Goal: Information Seeking & Learning: Find specific fact

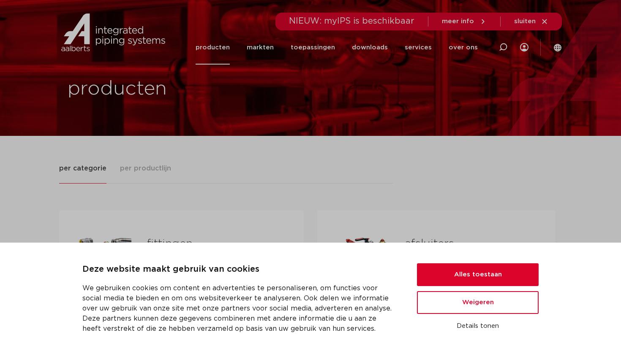
click at [454, 256] on div "Deze website maakt gebruik van cookies We gebruiken cookies om content en adver…" at bounding box center [310, 298] width 621 height 111
click at [458, 271] on button "Alles toestaan" at bounding box center [478, 275] width 122 height 23
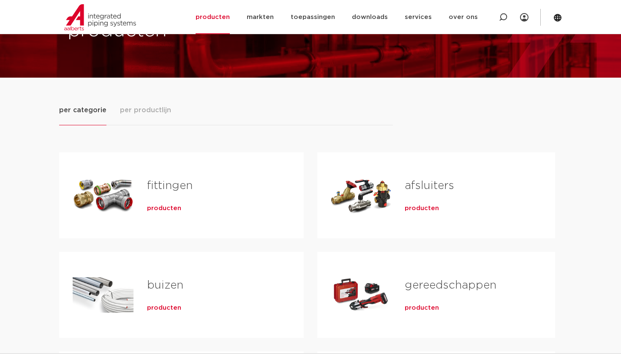
scroll to position [81, 0]
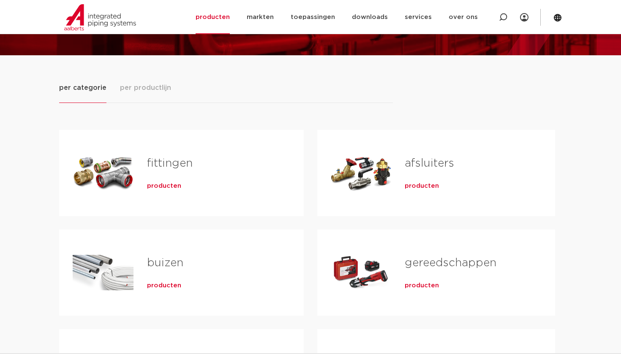
click at [208, 174] on h2 "fittingen" at bounding box center [212, 165] width 130 height 19
click at [166, 184] on span "producten" at bounding box center [164, 186] width 34 height 8
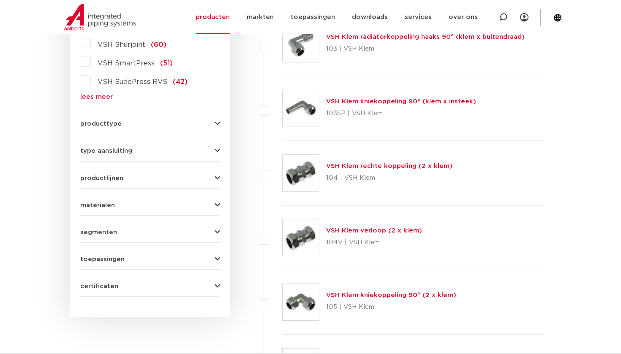
scroll to position [300, 0]
click at [189, 130] on form "zoek op naam of productnummer alle categorieën [GEOGRAPHIC_DATA] [GEOGRAPHIC_DA…" at bounding box center [150, 101] width 140 height 394
click at [201, 127] on button "producttype" at bounding box center [150, 124] width 140 height 6
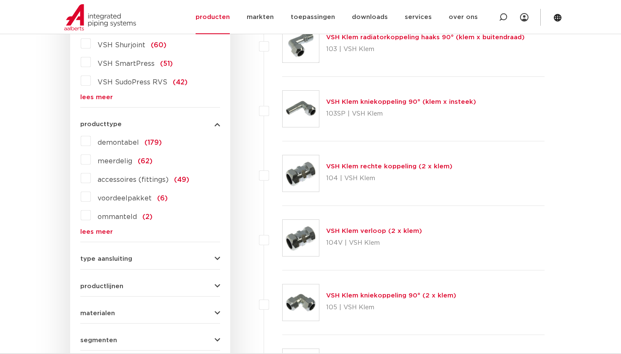
click at [201, 127] on button "producttype" at bounding box center [150, 124] width 140 height 6
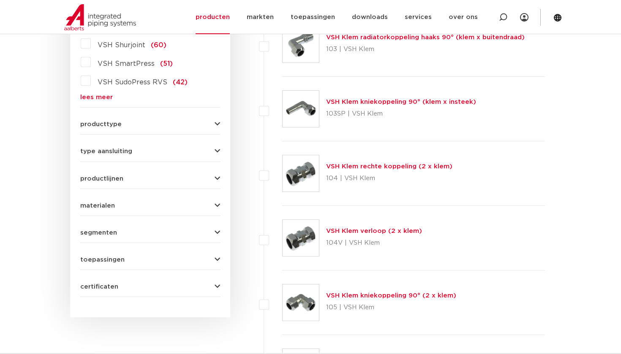
click at [204, 217] on form "zoek op naam of productnummer alle categorieën fittingen fittingen afsluiters b…" at bounding box center [150, 101] width 140 height 394
click at [209, 211] on form "zoek op naam of productnummer alle categorieën fittingen fittingen afsluiters b…" at bounding box center [150, 101] width 140 height 394
click at [216, 206] on icon "button" at bounding box center [217, 206] width 5 height 6
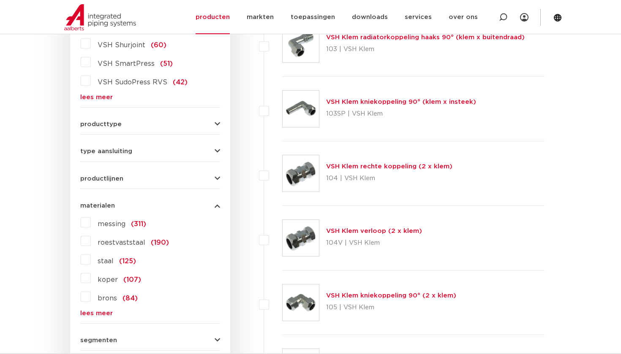
scroll to position [315, 0]
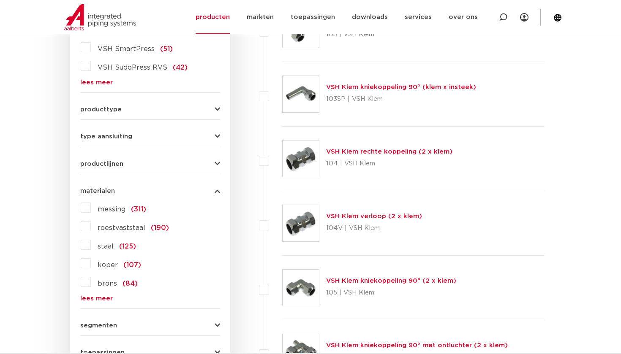
click at [91, 247] on label "staal (125)" at bounding box center [113, 245] width 45 height 14
click at [0, 0] on input "staal (125)" at bounding box center [0, 0] width 0 height 0
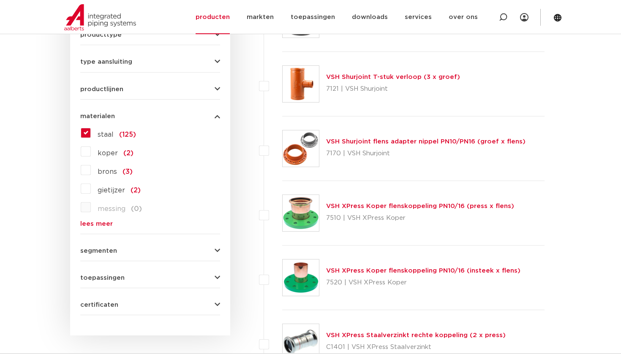
scroll to position [392, 0]
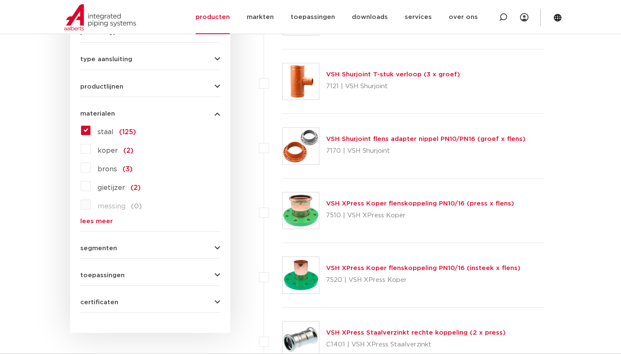
click at [169, 276] on button "toepassingen" at bounding box center [150, 275] width 140 height 6
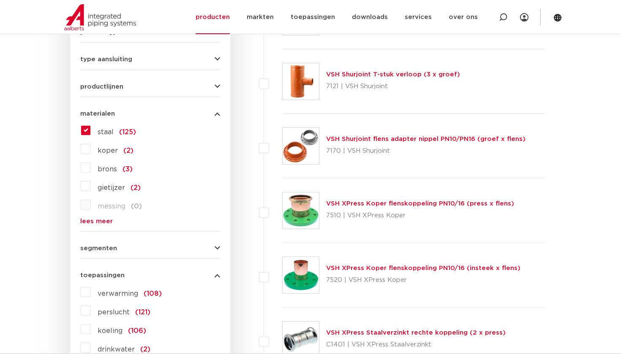
click at [169, 276] on button "toepassingen" at bounding box center [150, 275] width 140 height 6
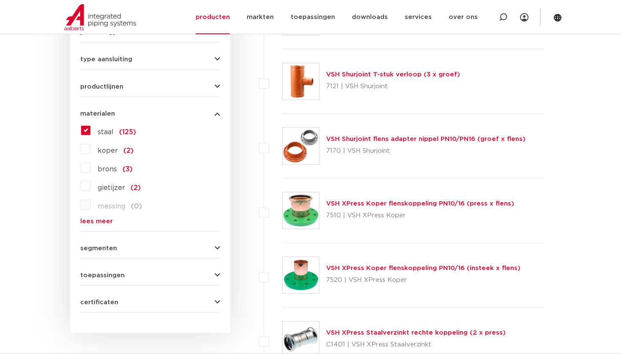
click at [171, 306] on form "zoek op naam of productnummer alle categorieën fittingen fittingen afsluiters b…" at bounding box center [150, 62] width 140 height 501
click at [215, 248] on icon "button" at bounding box center [217, 248] width 5 height 6
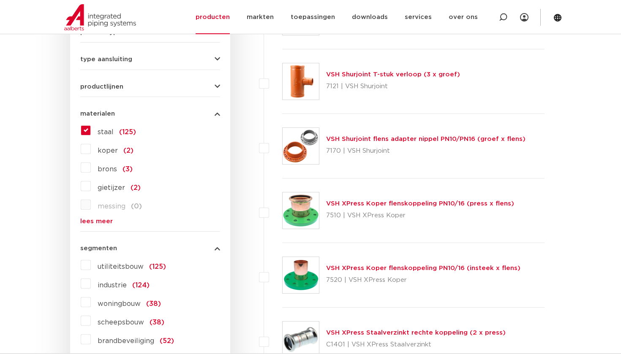
click at [215, 248] on icon "button" at bounding box center [217, 248] width 5 height 6
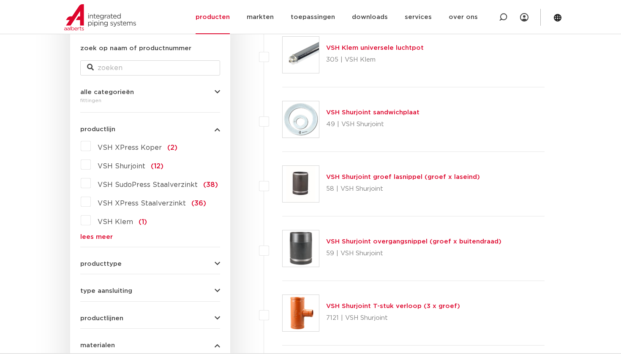
scroll to position [159, 0]
click at [180, 295] on button "type aansluiting" at bounding box center [150, 292] width 140 height 6
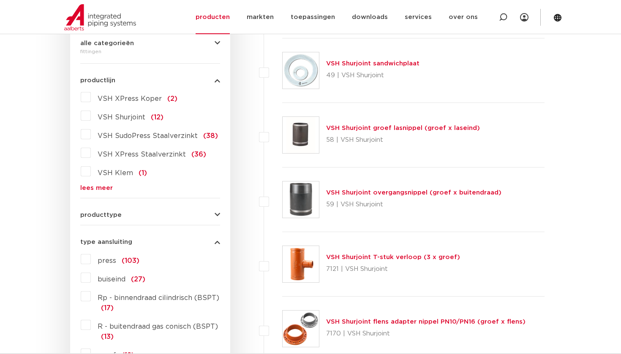
scroll to position [214, 0]
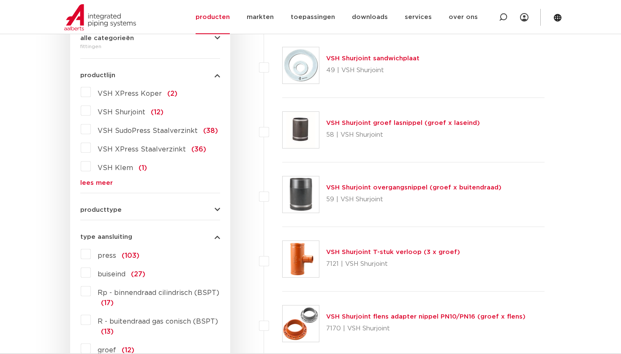
click at [91, 253] on label "press (103)" at bounding box center [115, 254] width 49 height 14
click at [0, 0] on input "press (103)" at bounding box center [0, 0] width 0 height 0
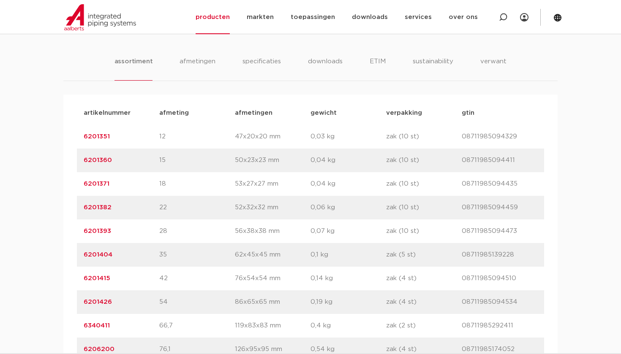
click at [81, 158] on div "artikelnummer 6201360 afmeting 15 afmetingen 50x23x23 mm gewicht 0,04 kg verpak…" at bounding box center [310, 161] width 467 height 24
copy link "6201360"
drag, startPoint x: 114, startPoint y: 136, endPoint x: 78, endPoint y: 133, distance: 36.4
click at [78, 133] on div "artikelnummer 6201351 afmeting 12 afmetingen 47x20x20 mm gewicht 0,03 kg verpak…" at bounding box center [310, 137] width 467 height 24
copy link "6201351"
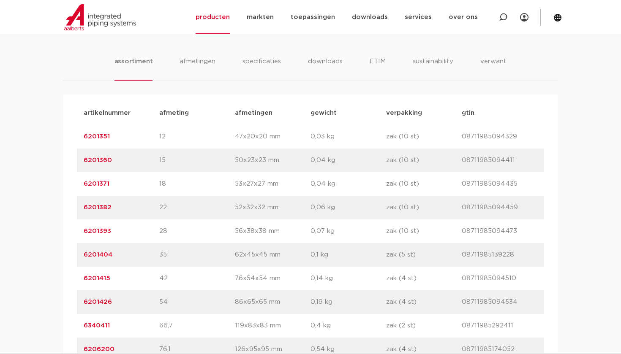
drag, startPoint x: 115, startPoint y: 184, endPoint x: 84, endPoint y: 184, distance: 30.8
click at [84, 184] on p "6201371" at bounding box center [122, 184] width 76 height 10
copy link "6201371"
drag, startPoint x: 112, startPoint y: 204, endPoint x: 84, endPoint y: 205, distance: 27.9
click at [84, 205] on p "6201382" at bounding box center [122, 208] width 76 height 10
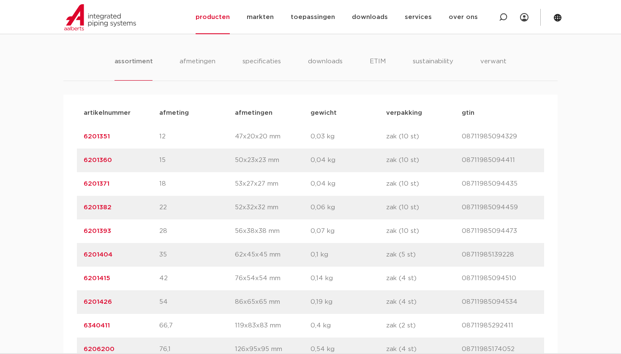
copy link "6201382"
drag, startPoint x: 111, startPoint y: 233, endPoint x: 84, endPoint y: 233, distance: 26.6
click at [84, 233] on p "6201393" at bounding box center [122, 231] width 76 height 10
copy link "6201393"
drag, startPoint x: 113, startPoint y: 253, endPoint x: 84, endPoint y: 253, distance: 28.7
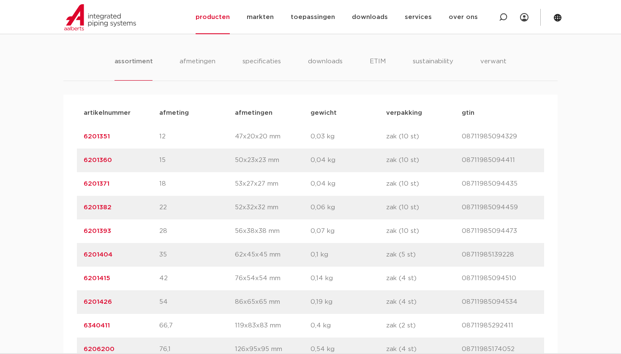
click at [84, 253] on p "6201404" at bounding box center [122, 255] width 76 height 10
copy link "6201404"
click at [396, 1] on li "downloads alle downloads certificaten cad en andere software epd documentatie t…" at bounding box center [369, 17] width 53 height 34
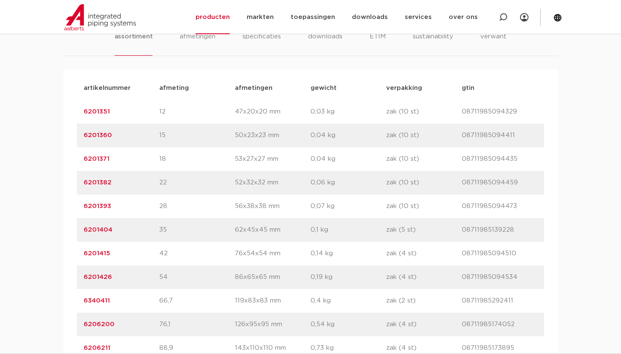
scroll to position [550, 0]
drag, startPoint x: 112, startPoint y: 253, endPoint x: 81, endPoint y: 253, distance: 31.2
click at [81, 253] on div "artikelnummer 6201415 afmeting 42 afmetingen 76x54x54 mm gewicht 0,14 kg verpak…" at bounding box center [310, 254] width 467 height 24
copy link "6201415"
drag, startPoint x: 114, startPoint y: 275, endPoint x: 83, endPoint y: 275, distance: 31.7
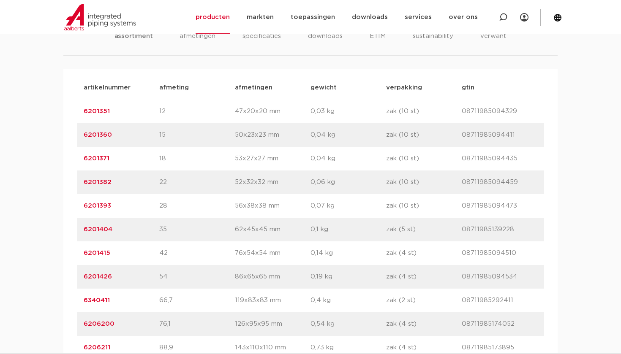
click at [83, 275] on div "artikelnummer 6201426 afmeting 54 afmetingen 86x65x65 mm gewicht 0,19 kg verpak…" at bounding box center [310, 277] width 467 height 24
copy link "6201426"
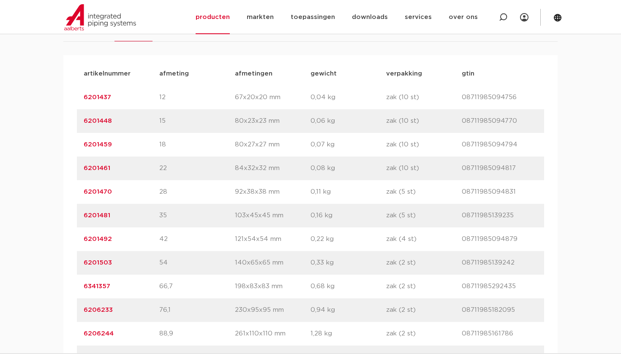
scroll to position [573, 0]
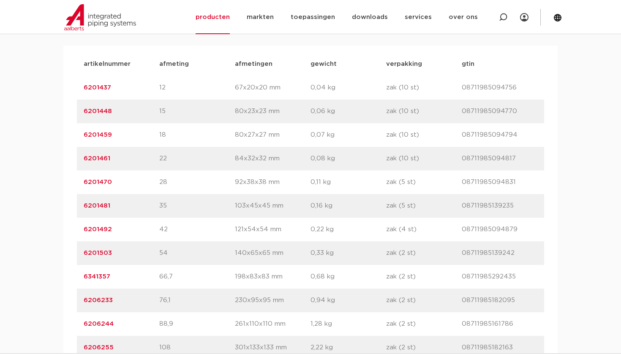
drag, startPoint x: 113, startPoint y: 109, endPoint x: 76, endPoint y: 110, distance: 37.2
click at [76, 110] on div "artikelnummer afmeting [GEOGRAPHIC_DATA] gewicht verpakking gtin artikelnummer …" at bounding box center [310, 206] width 494 height 321
copy link "6201448"
drag, startPoint x: 116, startPoint y: 136, endPoint x: 80, endPoint y: 136, distance: 36.3
click at [80, 136] on div "artikelnummer 6201459 afmeting 18 [GEOGRAPHIC_DATA] 80x27x27 mm gewicht 0,07 kg…" at bounding box center [310, 135] width 467 height 24
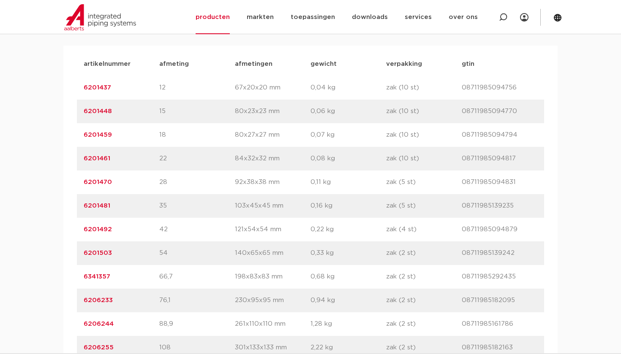
copy link "6201459"
drag, startPoint x: 115, startPoint y: 159, endPoint x: 79, endPoint y: 159, distance: 36.3
click at [79, 159] on div "artikelnummer 6201461 afmeting 22 [GEOGRAPHIC_DATA] 84x32x32 mm gewicht 0,08 kg…" at bounding box center [310, 159] width 467 height 24
copy link "6201461"
drag, startPoint x: 112, startPoint y: 182, endPoint x: 86, endPoint y: 182, distance: 26.6
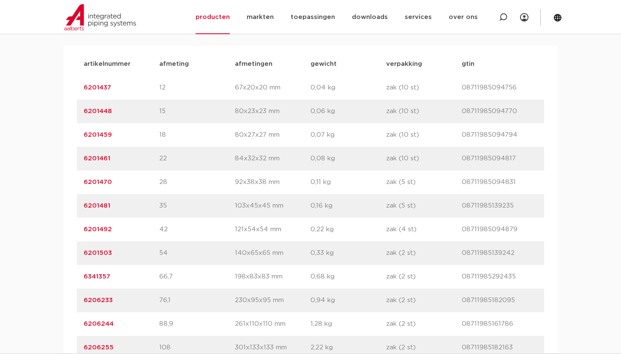
click at [85, 182] on p "6201470" at bounding box center [122, 182] width 76 height 10
copy link "6201470"
drag, startPoint x: 116, startPoint y: 207, endPoint x: 81, endPoint y: 207, distance: 35.5
click at [81, 207] on div "artikelnummer 6201481 afmeting 35 [GEOGRAPHIC_DATA] 103x45x45 mm gewicht 0,16 k…" at bounding box center [310, 206] width 467 height 24
copy link "6201481"
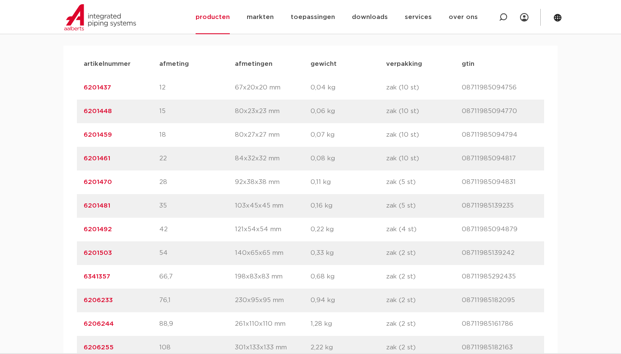
drag, startPoint x: 114, startPoint y: 227, endPoint x: 79, endPoint y: 227, distance: 35.9
click at [79, 227] on div "artikelnummer 6201492 afmeting 42 [GEOGRAPHIC_DATA] 121x54x54 mm gewicht 0,22 k…" at bounding box center [310, 230] width 467 height 24
copy link "6201492"
drag, startPoint x: 119, startPoint y: 250, endPoint x: 76, endPoint y: 250, distance: 42.7
click at [76, 250] on div "artikelnummer afmeting [GEOGRAPHIC_DATA] gewicht verpakking gtin artikelnummer …" at bounding box center [310, 206] width 494 height 321
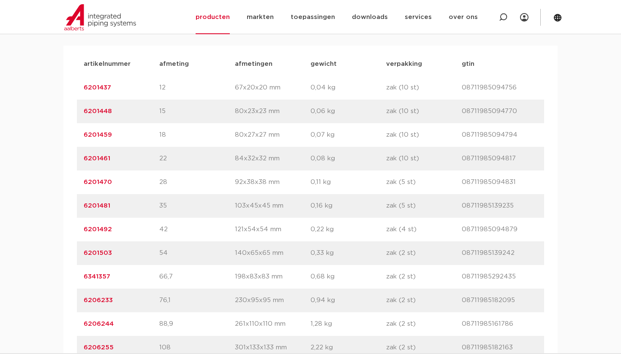
copy link "6201503"
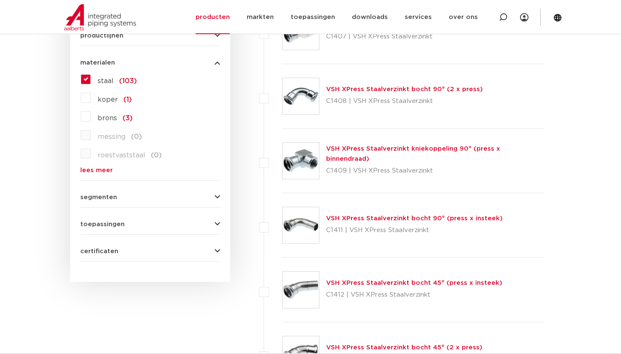
scroll to position [572, 0]
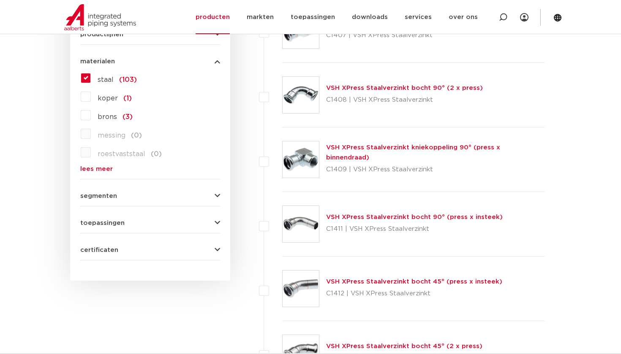
click at [418, 89] on link "VSH XPress Staalverzinkt bocht 90° (2 x press)" at bounding box center [404, 88] width 157 height 6
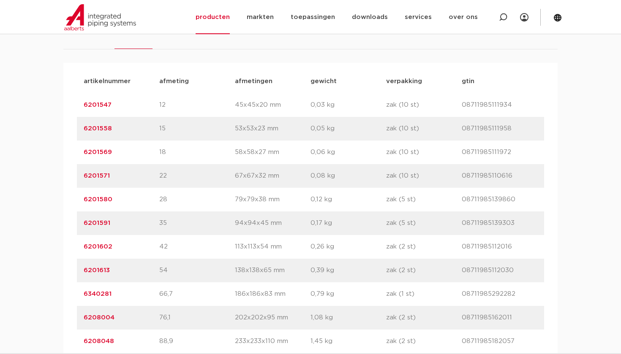
scroll to position [561, 0]
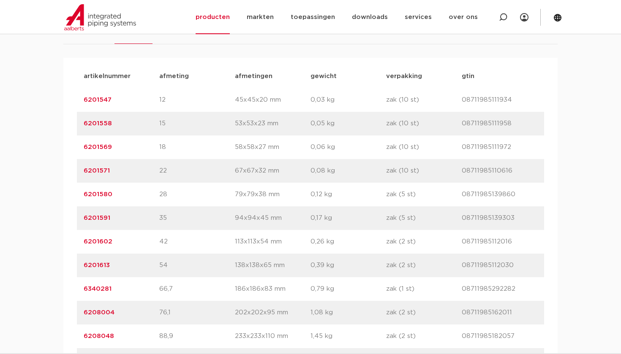
drag, startPoint x: 116, startPoint y: 100, endPoint x: 85, endPoint y: 100, distance: 30.4
click at [85, 100] on p "6201547" at bounding box center [122, 100] width 76 height 10
copy link "6201547"
drag, startPoint x: 114, startPoint y: 123, endPoint x: 81, endPoint y: 123, distance: 33.8
click at [80, 123] on div "artikelnummer 6201558 afmeting 15 afmetingen 53x53x23 mm gewicht 0,05 kg verpak…" at bounding box center [310, 124] width 467 height 24
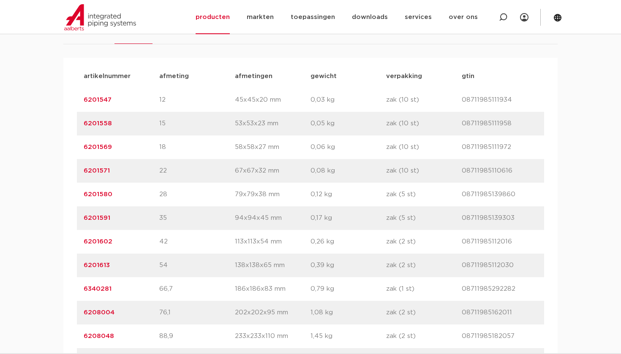
copy link "6201558"
drag, startPoint x: 114, startPoint y: 145, endPoint x: 84, endPoint y: 147, distance: 30.0
click at [84, 147] on p "6201569" at bounding box center [122, 147] width 76 height 10
copy link "6201569"
drag, startPoint x: 115, startPoint y: 168, endPoint x: 85, endPoint y: 167, distance: 30.4
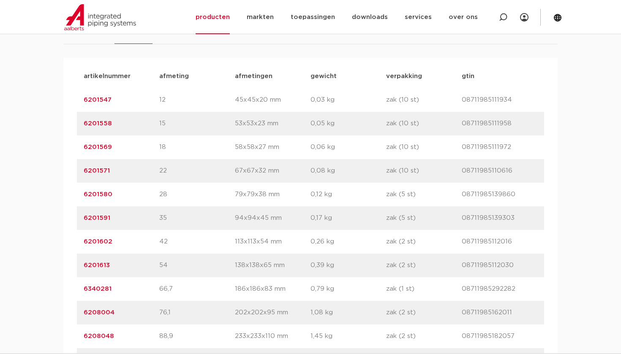
click at [85, 167] on p "6201571" at bounding box center [122, 171] width 76 height 10
copy link "6201571"
drag, startPoint x: 114, startPoint y: 193, endPoint x: 80, endPoint y: 193, distance: 33.4
click at [80, 193] on div "artikelnummer 6201580 afmeting 28 afmetingen 79x79x38 mm gewicht 0,12 kg verpak…" at bounding box center [310, 195] width 467 height 24
copy link "6201580"
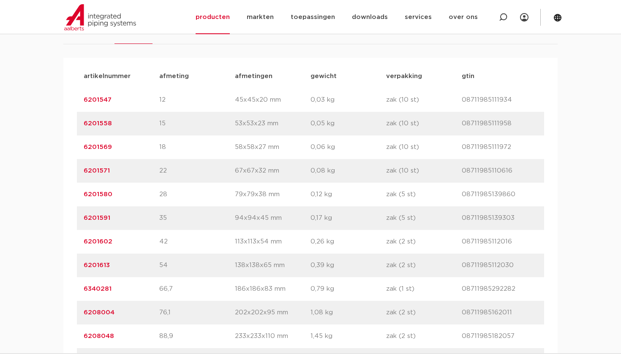
drag, startPoint x: 112, startPoint y: 218, endPoint x: 75, endPoint y: 218, distance: 37.6
click at [75, 218] on div "artikelnummer afmeting afmetingen gewicht verpakking gtin artikelnummer 6201547…" at bounding box center [310, 218] width 494 height 321
copy link "6201591"
click at [109, 244] on link "6201602" at bounding box center [98, 242] width 29 height 6
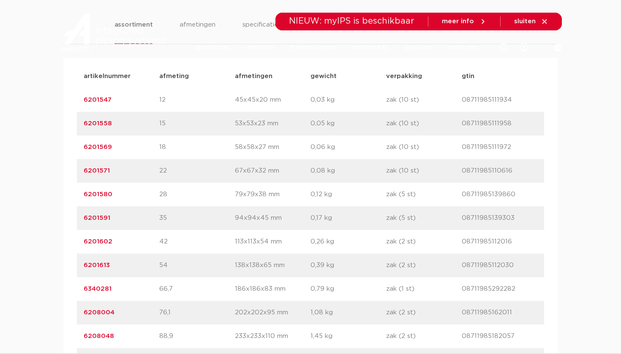
scroll to position [561, 0]
drag, startPoint x: 118, startPoint y: 242, endPoint x: 64, endPoint y: 242, distance: 54.1
click at [64, 242] on div "artikelnummer afmeting afmetingen gewicht verpakking gtin artikelnummer 6201547…" at bounding box center [310, 218] width 494 height 321
copy link "6201602"
drag, startPoint x: 118, startPoint y: 265, endPoint x: 76, endPoint y: 265, distance: 41.8
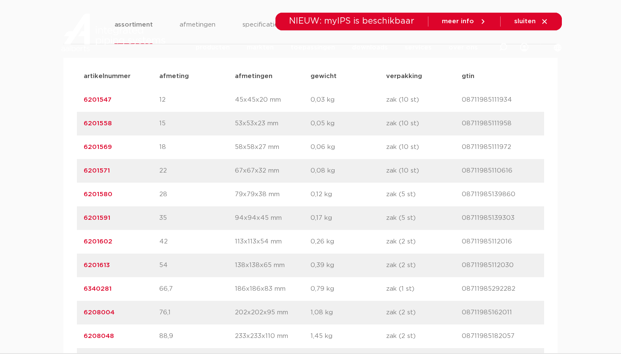
click at [76, 265] on div "artikelnummer afmeting afmetingen gewicht verpakking gtin artikelnummer 6201547…" at bounding box center [310, 218] width 494 height 321
copy link "6201613"
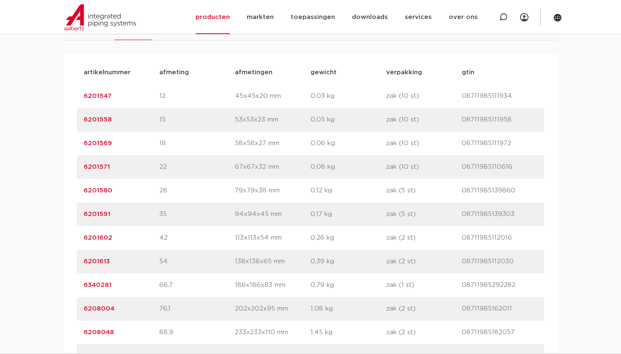
scroll to position [565, 0]
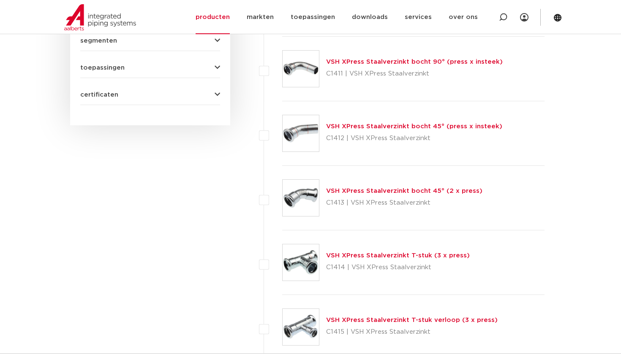
scroll to position [735, 0]
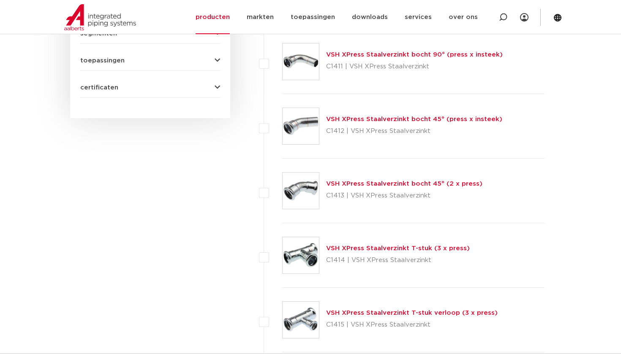
click at [386, 250] on link "VSH XPress Staalverzinkt T-stuk (3 x press)" at bounding box center [398, 248] width 144 height 6
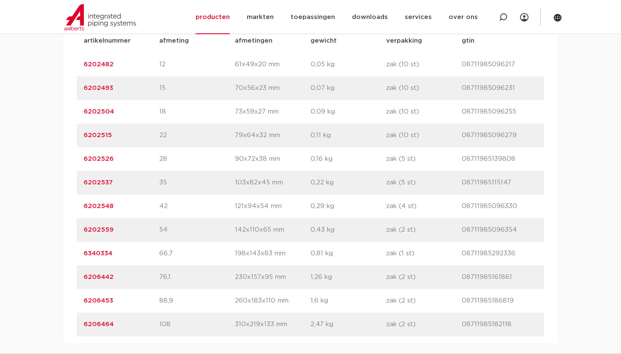
scroll to position [584, 0]
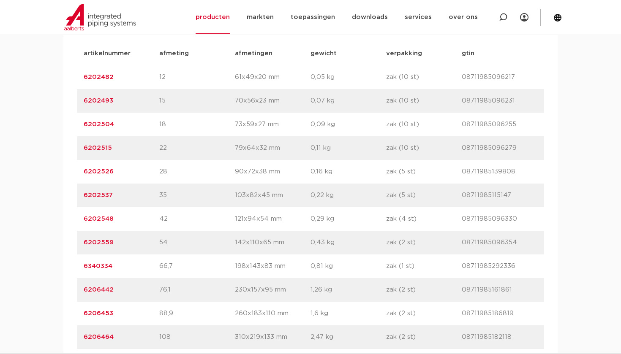
drag, startPoint x: 118, startPoint y: 76, endPoint x: 81, endPoint y: 77, distance: 36.7
click at [81, 76] on div "artikelnummer 6202482 afmeting 12 afmetingen 61x49x20 mm gewicht 0,05 kg verpak…" at bounding box center [310, 77] width 467 height 24
copy link "6202482"
drag, startPoint x: 120, startPoint y: 98, endPoint x: 84, endPoint y: 97, distance: 35.5
click at [84, 97] on p "6202493" at bounding box center [122, 101] width 76 height 10
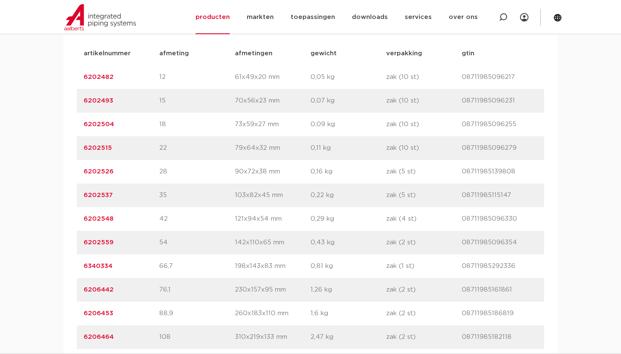
copy link "6202493"
drag, startPoint x: 121, startPoint y: 127, endPoint x: 81, endPoint y: 127, distance: 39.7
click at [81, 127] on div "artikelnummer 6202504 afmeting 18 afmetingen 73x59x27 mm gewicht 0,09 kg verpak…" at bounding box center [310, 125] width 467 height 24
copy link "6202504"
drag, startPoint x: 119, startPoint y: 148, endPoint x: 86, endPoint y: 148, distance: 32.9
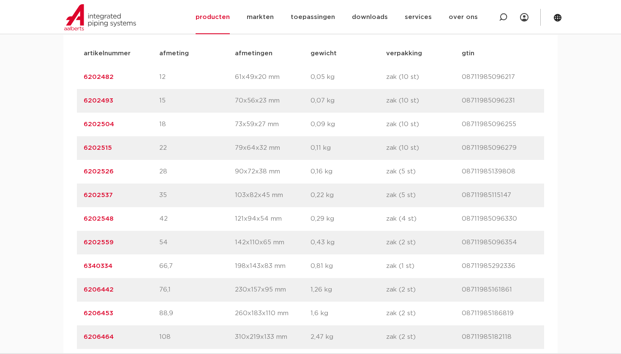
click at [86, 148] on p "6202515" at bounding box center [122, 148] width 76 height 10
click at [111, 150] on p "6202515" at bounding box center [122, 148] width 76 height 10
drag, startPoint x: 114, startPoint y: 150, endPoint x: 73, endPoint y: 150, distance: 40.5
click at [73, 150] on div "artikelnummer afmeting afmetingen gewicht verpakking gtin artikelnummer 6202482…" at bounding box center [310, 195] width 494 height 321
copy link "6202515"
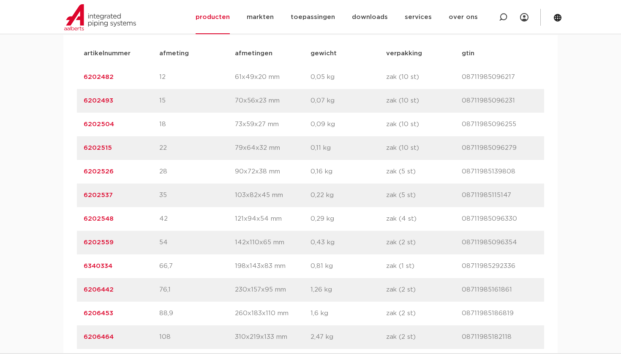
drag, startPoint x: 115, startPoint y: 172, endPoint x: 59, endPoint y: 172, distance: 56.2
click at [58, 172] on div "assortiment afmetingen specificaties downloads ETIM sustainability verwant asso…" at bounding box center [310, 163] width 621 height 386
copy link "6202526"
drag, startPoint x: 121, startPoint y: 194, endPoint x: 71, endPoint y: 194, distance: 50.3
click at [71, 194] on div "artikelnummer afmeting afmetingen gewicht verpakking gtin artikelnummer 6202482…" at bounding box center [310, 195] width 494 height 321
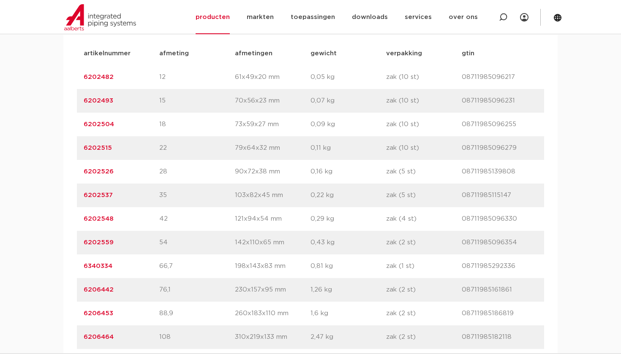
copy link "6202537"
drag, startPoint x: 124, startPoint y: 215, endPoint x: 75, endPoint y: 215, distance: 49.4
click at [75, 215] on div "artikelnummer afmeting afmetingen gewicht verpakking gtin artikelnummer 6202482…" at bounding box center [310, 195] width 494 height 321
copy link "6202548"
drag, startPoint x: 127, startPoint y: 238, endPoint x: 86, endPoint y: 238, distance: 41.0
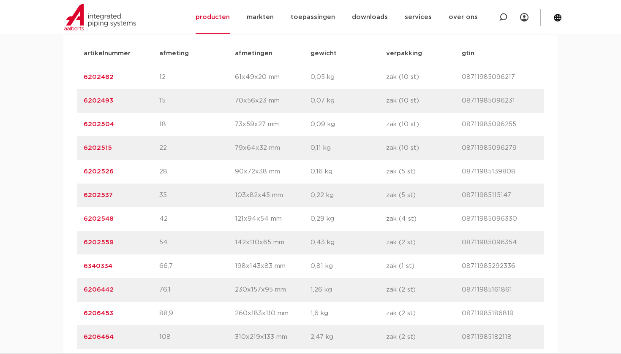
click at [86, 238] on p "6202559" at bounding box center [122, 243] width 76 height 10
copy link "202559"
click at [133, 245] on p "6202559" at bounding box center [122, 243] width 76 height 10
drag, startPoint x: 118, startPoint y: 240, endPoint x: 80, endPoint y: 240, distance: 38.0
click at [79, 240] on div "artikelnummer 6202559 afmeting 54 afmetingen 142x110x65 mm gewicht 0,43 kg verp…" at bounding box center [310, 243] width 467 height 24
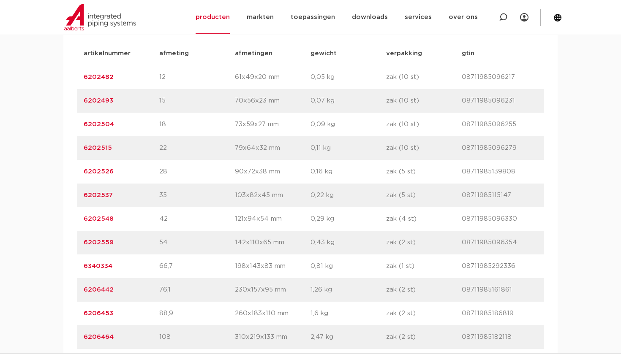
copy link "6202559"
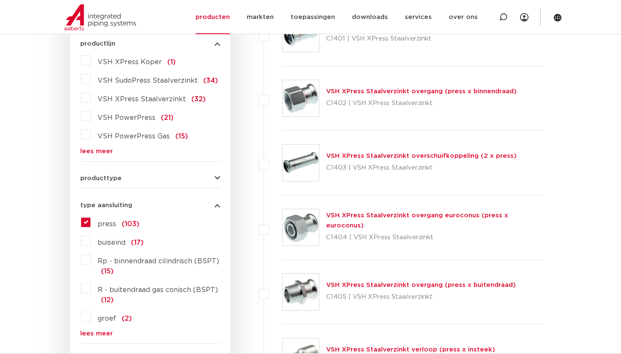
scroll to position [247, 0]
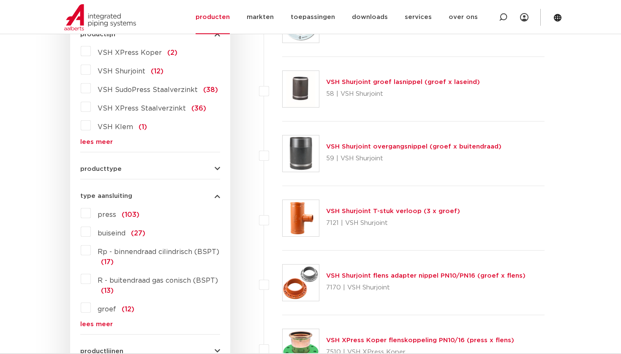
scroll to position [257, 0]
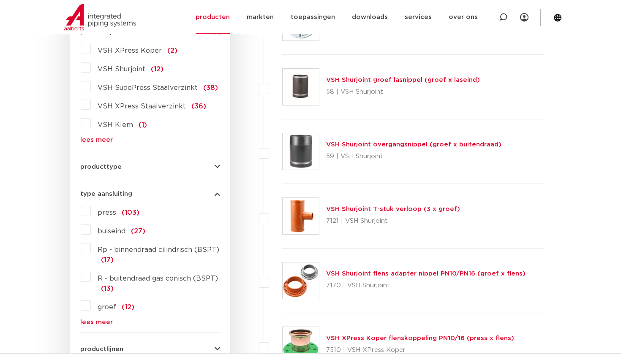
click at [104, 321] on link "lees meer" at bounding box center [150, 322] width 140 height 6
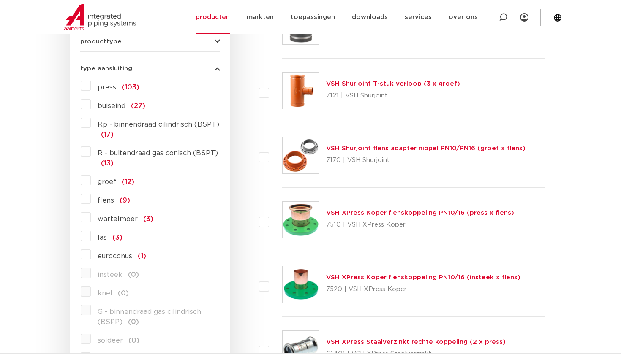
scroll to position [378, 0]
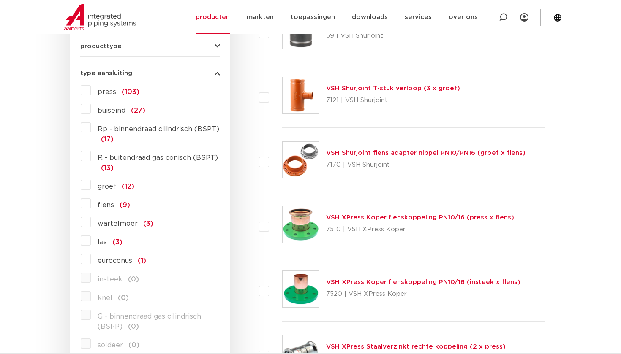
click at [91, 158] on label "R - buitendraad gas conisch (BSPT) (13)" at bounding box center [155, 161] width 129 height 24
click at [0, 0] on input "R - buitendraad gas conisch (BSPT) (13)" at bounding box center [0, 0] width 0 height 0
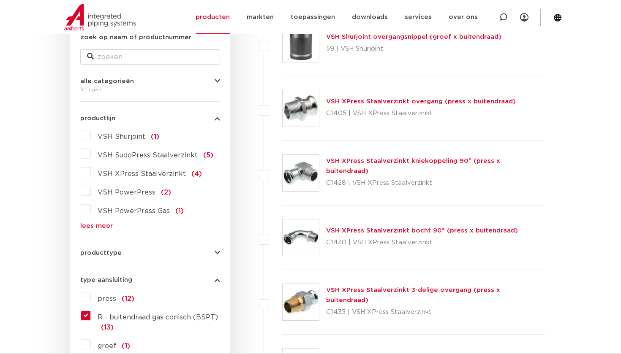
scroll to position [171, 0]
click at [395, 228] on link "VSH XPress Staalverzinkt bocht 90° (press x buitendraad)" at bounding box center [422, 230] width 192 height 6
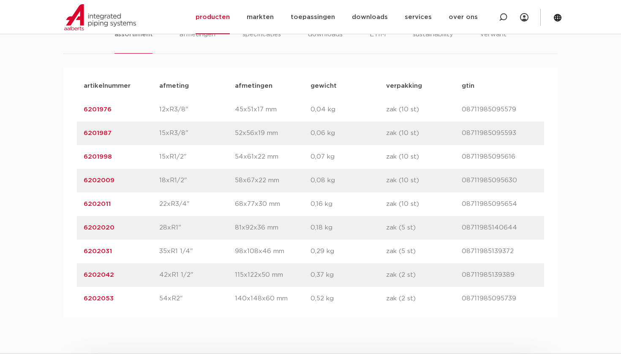
scroll to position [551, 0]
drag, startPoint x: 113, startPoint y: 159, endPoint x: 84, endPoint y: 158, distance: 28.7
click at [84, 158] on p "6201998" at bounding box center [122, 157] width 76 height 10
copy link "6201998"
drag, startPoint x: 126, startPoint y: 183, endPoint x: 84, endPoint y: 183, distance: 41.8
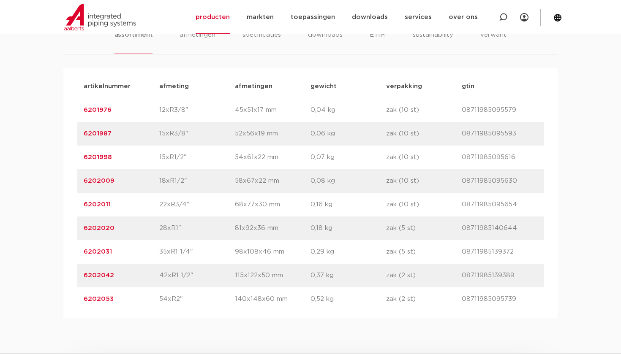
click at [84, 183] on p "6202009" at bounding box center [122, 181] width 76 height 10
copy link "6202009"
drag, startPoint x: 118, startPoint y: 203, endPoint x: 78, endPoint y: 203, distance: 40.1
click at [78, 203] on div "artikelnummer 6202011 afmeting 22xR3/4" afmetingen 68x77x30 mm gewicht 0,16 kg …" at bounding box center [310, 205] width 467 height 24
copy link "6202011"
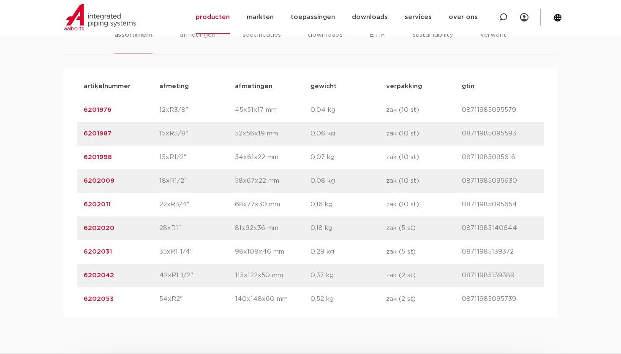
drag, startPoint x: 118, startPoint y: 226, endPoint x: 78, endPoint y: 227, distance: 40.5
click at [78, 227] on div "artikelnummer 6202020 afmeting 28xR1" afmetingen 81x92x36 mm gewicht 0,18 kg ve…" at bounding box center [310, 229] width 467 height 24
copy link "6202020"
drag, startPoint x: 114, startPoint y: 250, endPoint x: 80, endPoint y: 250, distance: 34.2
click at [80, 250] on div "artikelnummer 6202031 afmeting 35xR1 1/4" afmetingen 98x108x46 mm gewicht 0,29 …" at bounding box center [310, 252] width 467 height 24
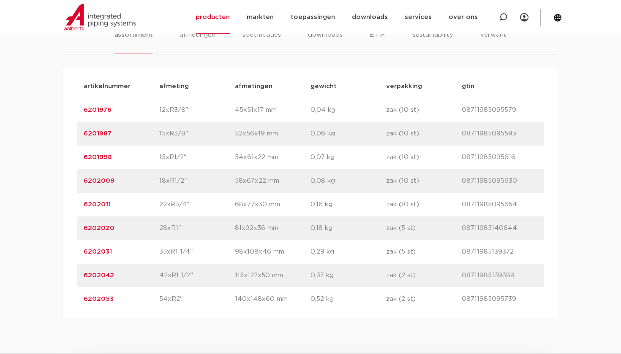
copy link "6202031"
drag, startPoint x: 115, startPoint y: 275, endPoint x: 74, endPoint y: 275, distance: 41.0
click at [74, 275] on div "artikelnummer afmeting afmetingen gewicht verpakking gtin artikelnummer 6201976…" at bounding box center [310, 193] width 494 height 250
copy link "6202042"
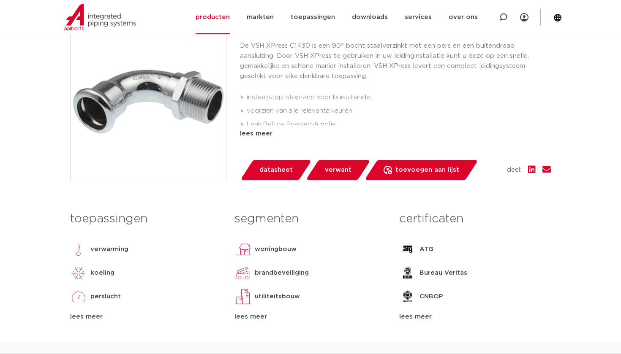
scroll to position [150, 0]
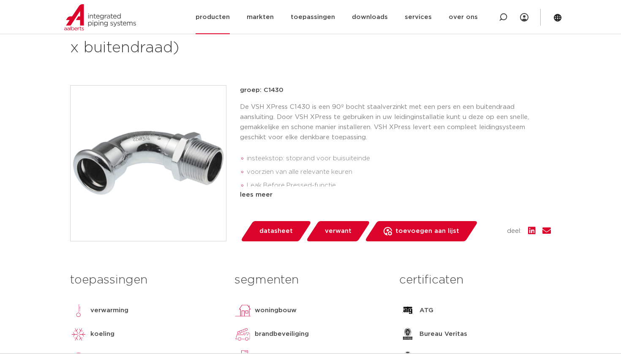
click at [107, 3] on div at bounding box center [114, 17] width 110 height 34
click at [230, 20] on link "producten" at bounding box center [213, 17] width 34 height 34
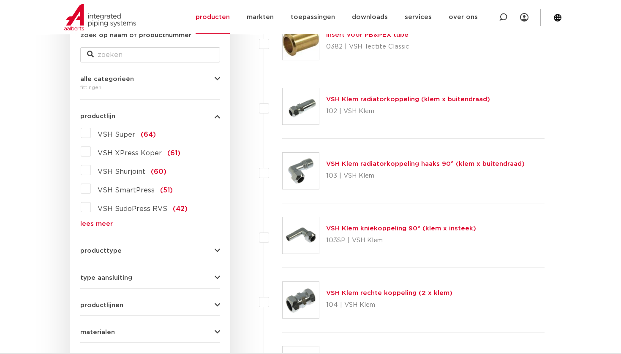
click at [91, 208] on label "VSH SudoPress RVS (42)" at bounding box center [139, 208] width 97 height 14
click at [0, 0] on input "VSH SudoPress RVS (42)" at bounding box center [0, 0] width 0 height 0
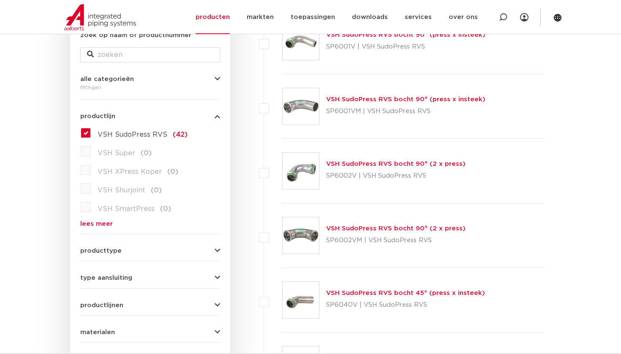
scroll to position [182, 0]
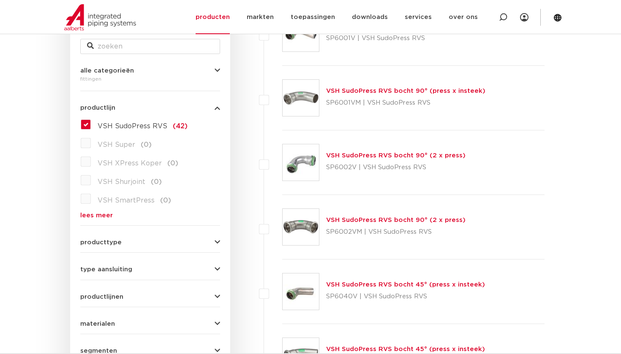
click at [106, 212] on div "VSH SudoPress RVS (42) VSH Super (0) VSH XPress Koper (0) VSH Shurjoint (0) VSH…" at bounding box center [150, 168] width 140 height 101
click at [91, 125] on label "VSH SudoPress RVS (42)" at bounding box center [139, 125] width 97 height 14
click at [0, 0] on input "VSH SudoPress RVS (42)" at bounding box center [0, 0] width 0 height 0
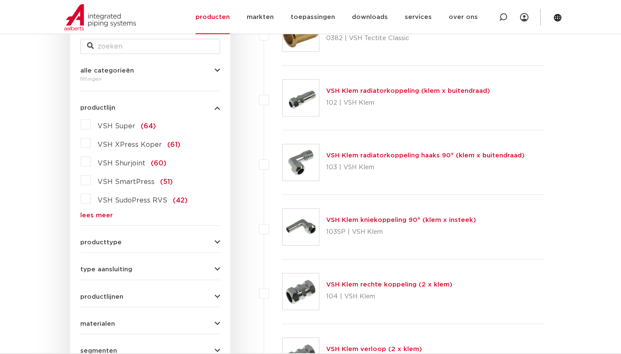
scroll to position [182, 0]
click at [108, 219] on link "lees meer" at bounding box center [150, 215] width 140 height 6
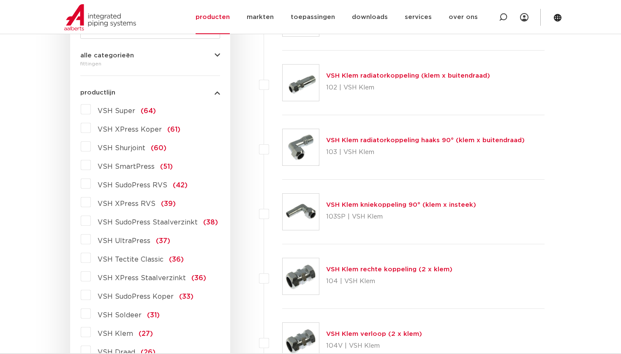
scroll to position [196, 0]
click at [91, 203] on label "VSH XPress RVS (39)" at bounding box center [133, 203] width 85 height 14
click at [0, 0] on input "VSH XPress RVS (39)" at bounding box center [0, 0] width 0 height 0
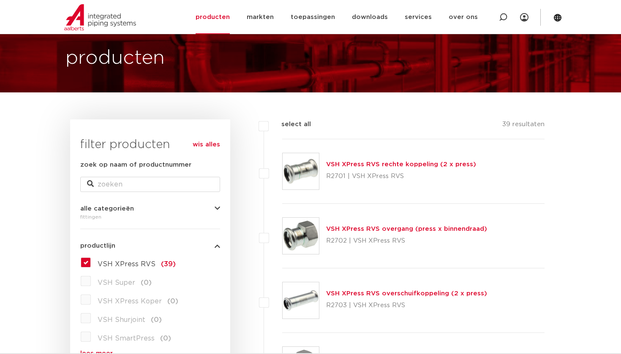
scroll to position [66, 0]
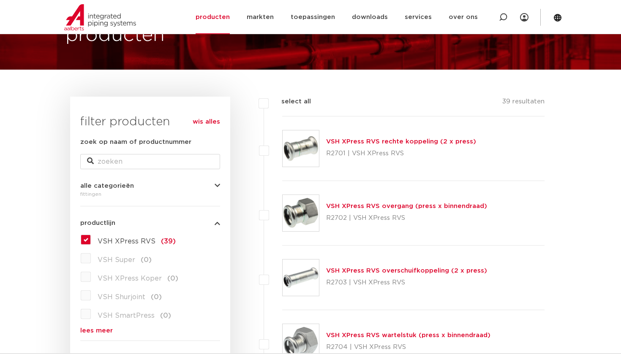
click at [415, 142] on link "VSH XPress RVS rechte koppeling (2 x press)" at bounding box center [401, 142] width 150 height 6
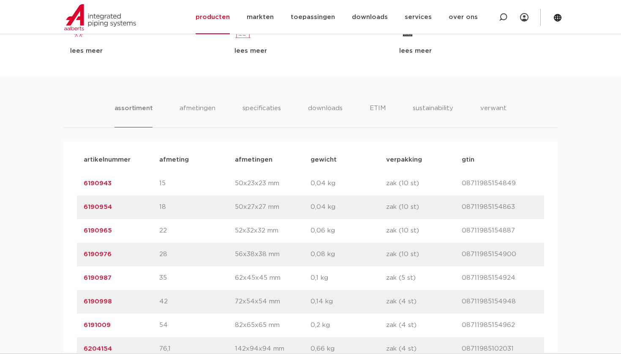
scroll to position [478, 0]
drag, startPoint x: 117, startPoint y: 182, endPoint x: 80, endPoint y: 182, distance: 37.6
click at [80, 182] on div "artikelnummer 6190943 afmeting 15 afmetingen 50x23x23 mm gewicht 0,04 kg verpak…" at bounding box center [310, 183] width 467 height 24
copy link "6190943"
drag, startPoint x: 121, startPoint y: 206, endPoint x: 79, endPoint y: 206, distance: 41.4
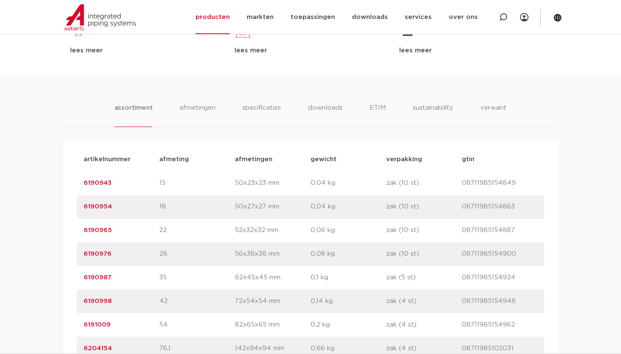
click at [79, 206] on div "artikelnummer 6190954 afmeting 18 afmetingen 50x27x27 mm gewicht 0,04 kg verpak…" at bounding box center [310, 207] width 467 height 24
copy link "6190954"
drag, startPoint x: 118, startPoint y: 228, endPoint x: 74, endPoint y: 229, distance: 44.0
click at [74, 229] on div "artikelnummer afmeting afmetingen gewicht verpakking gtin artikelnummer 6190943…" at bounding box center [310, 278] width 494 height 274
copy link "6190965"
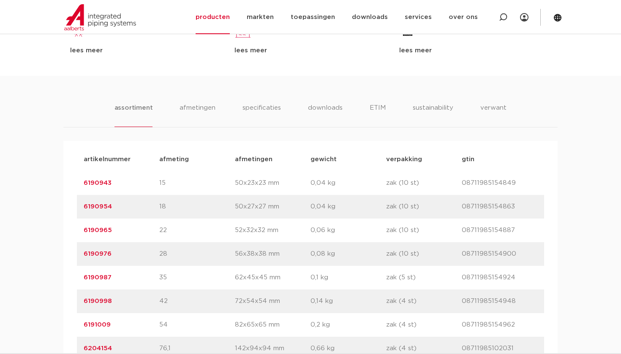
drag, startPoint x: 111, startPoint y: 254, endPoint x: 94, endPoint y: 254, distance: 16.9
drag, startPoint x: 115, startPoint y: 253, endPoint x: 81, endPoint y: 253, distance: 34.2
click at [81, 253] on div "artikelnummer 6190976 afmeting 28 afmetingen 56x38x38 mm gewicht 0,08 kg verpak…" at bounding box center [310, 254] width 467 height 24
copy link "6190976"
drag, startPoint x: 119, startPoint y: 280, endPoint x: 69, endPoint y: 280, distance: 50.3
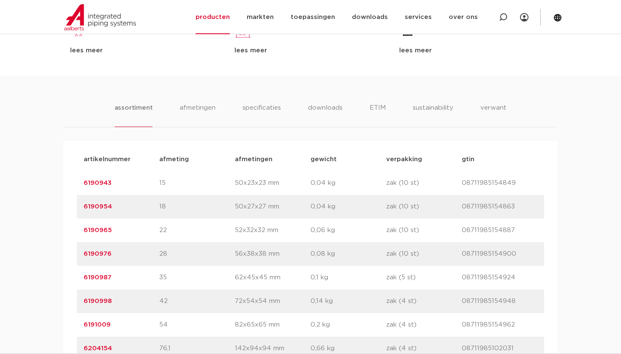
click at [68, 280] on div "artikelnummer afmeting afmetingen gewicht verpakking gtin artikelnummer 6190943…" at bounding box center [310, 278] width 494 height 274
drag, startPoint x: 114, startPoint y: 276, endPoint x: 81, endPoint y: 276, distance: 32.5
click at [81, 276] on div "artikelnummer 6190987 afmeting 35 afmetingen 62x45x45 mm gewicht 0,1 kg verpakk…" at bounding box center [310, 278] width 467 height 24
copy link "6190987"
drag, startPoint x: 118, startPoint y: 301, endPoint x: 68, endPoint y: 302, distance: 50.7
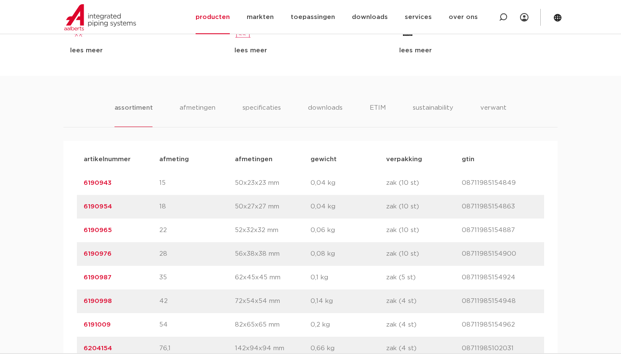
click at [68, 302] on div "artikelnummer afmeting afmetingen gewicht verpakking gtin artikelnummer 6190943…" at bounding box center [310, 278] width 494 height 274
copy link "6190998"
drag, startPoint x: 116, startPoint y: 326, endPoint x: 79, endPoint y: 326, distance: 36.3
click at [79, 326] on div "artikelnummer 6191009 afmeting 54 afmetingen 82x65x65 mm gewicht 0,2 kg verpakk…" at bounding box center [310, 325] width 467 height 24
copy link "6191009"
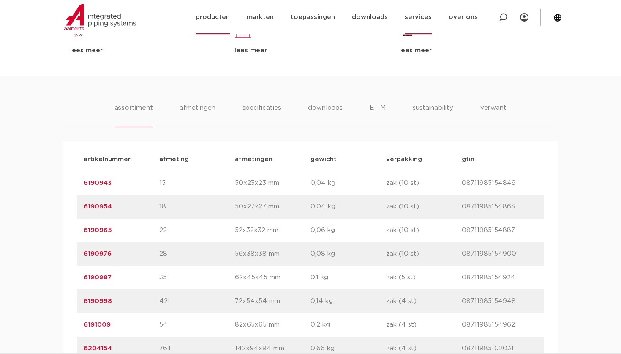
click at [413, 1] on link "services" at bounding box center [418, 17] width 27 height 34
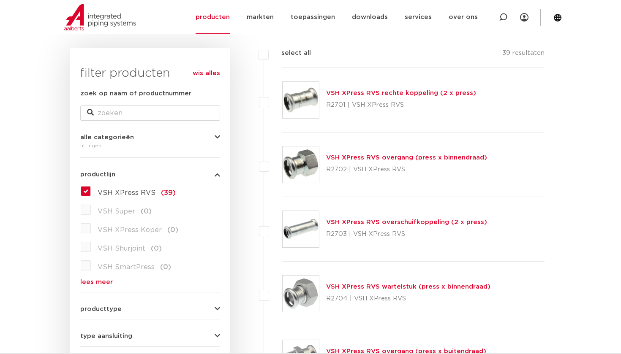
scroll to position [117, 0]
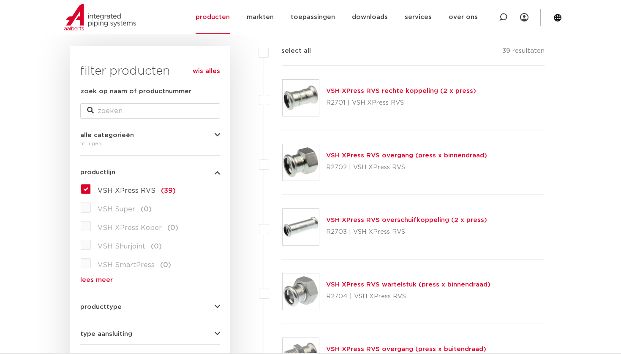
click at [362, 221] on link "VSH XPress RVS overschuifkoppeling (2 x press)" at bounding box center [406, 220] width 161 height 6
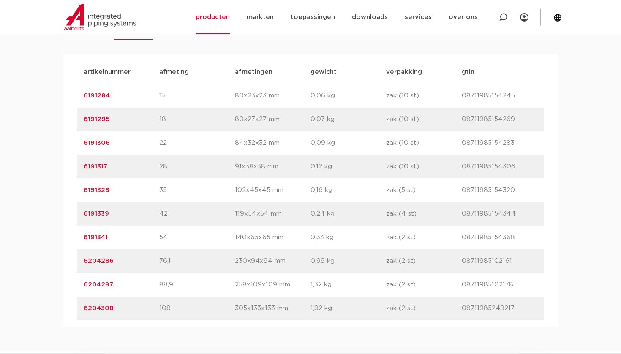
drag, startPoint x: 113, startPoint y: 114, endPoint x: 69, endPoint y: 114, distance: 43.5
click at [69, 114] on div "artikelnummer afmeting afmetingen gewicht verpakking gtin artikelnummer 6191284…" at bounding box center [310, 191] width 494 height 274
copy link "6191295"
drag, startPoint x: 118, startPoint y: 144, endPoint x: 76, endPoint y: 144, distance: 41.8
click at [76, 144] on div "artikelnummer afmeting afmetingen gewicht verpakking gtin artikelnummer 6191284…" at bounding box center [310, 191] width 494 height 274
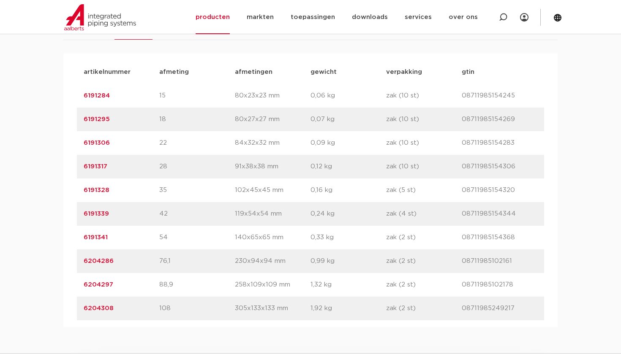
copy link "6191306"
drag, startPoint x: 112, startPoint y: 162, endPoint x: 74, endPoint y: 162, distance: 38.4
click at [74, 162] on div "artikelnummer afmeting afmetingen gewicht verpakking gtin artikelnummer 6191284…" at bounding box center [310, 191] width 494 height 274
copy link "6191317"
drag, startPoint x: 113, startPoint y: 187, endPoint x: 71, endPoint y: 187, distance: 42.2
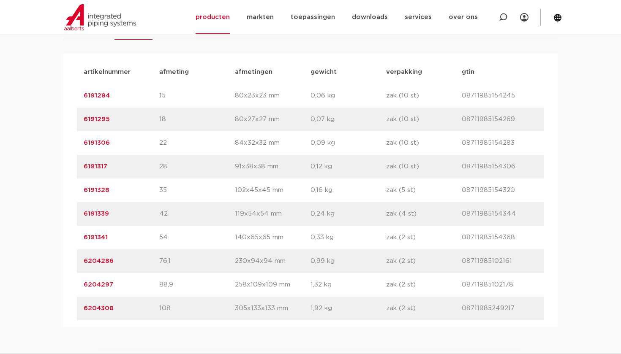
click at [71, 187] on div "artikelnummer afmeting afmetingen gewicht verpakking gtin artikelnummer 6191284…" at bounding box center [310, 191] width 494 height 274
copy link "6191328"
drag, startPoint x: 113, startPoint y: 210, endPoint x: 69, endPoint y: 210, distance: 44.3
click at [68, 210] on div "artikelnummer afmeting afmetingen gewicht verpakking gtin artikelnummer 6191284…" at bounding box center [310, 191] width 494 height 274
copy link "6191339"
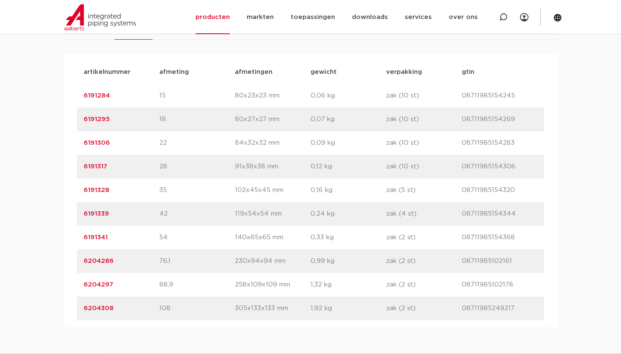
drag, startPoint x: 118, startPoint y: 237, endPoint x: 77, endPoint y: 238, distance: 41.0
click at [77, 237] on div "artikelnummer 6191341 afmeting 54 afmetingen 140x65x65 mm gewicht 0,33 kg verpa…" at bounding box center [310, 238] width 467 height 24
copy link "6191341"
click at [396, 0] on li "downloads alle downloads certificaten cad en andere software epd documentatie t…" at bounding box center [369, 17] width 53 height 34
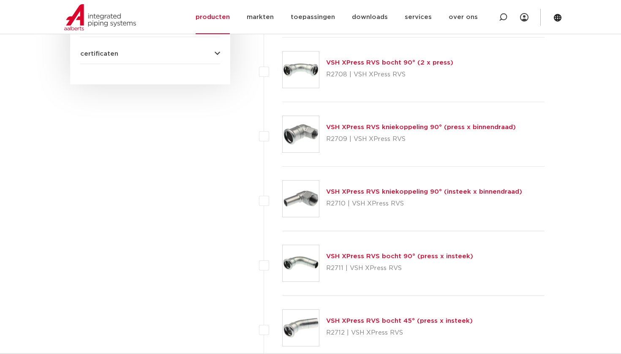
scroll to position [534, 0]
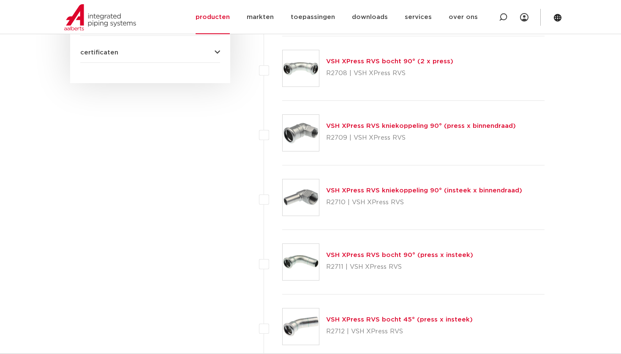
click at [407, 59] on link "VSH XPress RVS bocht 90° (2 x press)" at bounding box center [389, 61] width 127 height 6
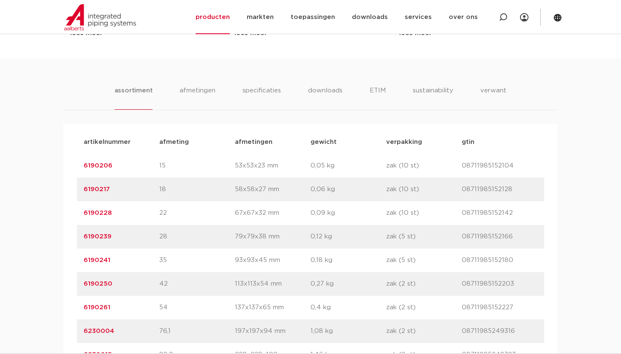
scroll to position [476, 0]
drag, startPoint x: 119, startPoint y: 166, endPoint x: 73, endPoint y: 166, distance: 46.0
click at [73, 166] on div "artikelnummer afmeting [GEOGRAPHIC_DATA] gewicht verpakking gtin artikelnummer …" at bounding box center [310, 259] width 494 height 274
copy link "6190206"
drag, startPoint x: 113, startPoint y: 186, endPoint x: 84, endPoint y: 185, distance: 28.7
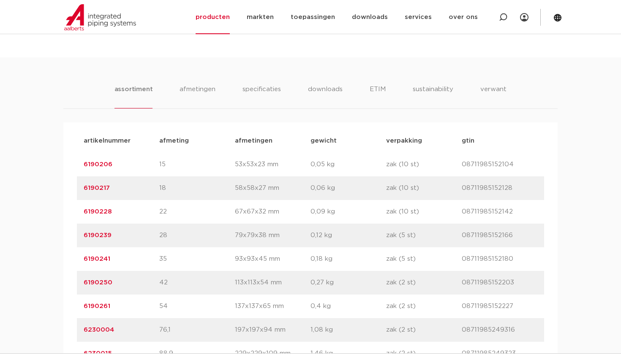
click at [84, 185] on p "6190217" at bounding box center [122, 188] width 76 height 10
copy link "6190217"
drag, startPoint x: 122, startPoint y: 212, endPoint x: 68, endPoint y: 210, distance: 53.7
click at [68, 210] on div "artikelnummer afmeting afmetingen gewicht verpakking gtin artikelnummer 6190206…" at bounding box center [310, 259] width 494 height 274
copy link "6190228"
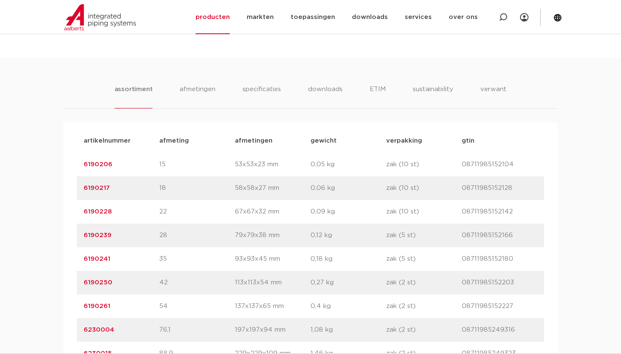
drag, startPoint x: 111, startPoint y: 239, endPoint x: 74, endPoint y: 238, distance: 37.2
click at [74, 238] on div "artikelnummer afmeting afmetingen gewicht verpakking gtin artikelnummer 6190206…" at bounding box center [310, 259] width 494 height 274
copy link "6190239"
drag, startPoint x: 123, startPoint y: 259, endPoint x: 78, endPoint y: 259, distance: 45.2
click at [78, 259] on div "artikelnummer 6190241 afmeting 35 afmetingen 93x93x45 mm gewicht 0,18 kg verpak…" at bounding box center [310, 259] width 467 height 24
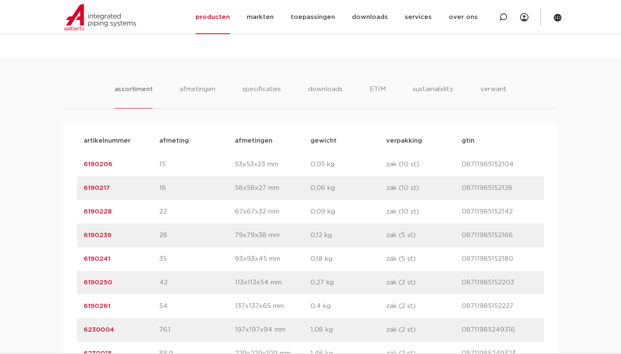
copy link "6190241"
drag, startPoint x: 113, startPoint y: 283, endPoint x: 77, endPoint y: 283, distance: 36.3
click at [76, 283] on div "artikelnummer afmeting afmetingen gewicht verpakking gtin artikelnummer 6190206…" at bounding box center [310, 259] width 494 height 274
copy link "6190250"
drag, startPoint x: 119, startPoint y: 306, endPoint x: 71, endPoint y: 306, distance: 48.1
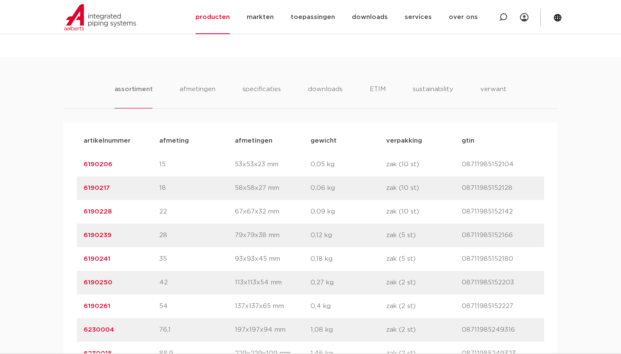
click at [71, 306] on div "artikelnummer afmeting afmetingen gewicht verpakking gtin artikelnummer 6190206…" at bounding box center [310, 259] width 494 height 274
copy link "6190261"
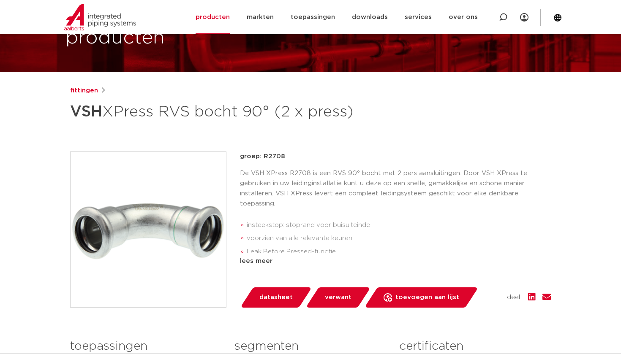
scroll to position [63, 0]
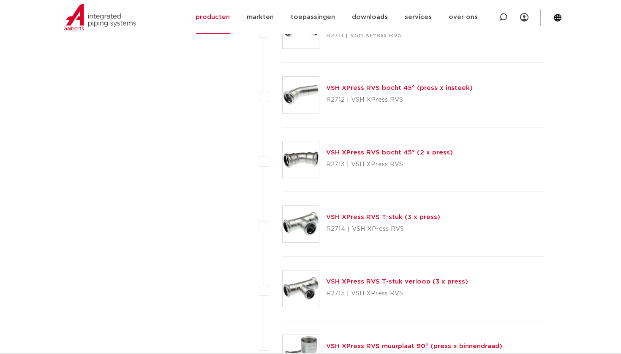
scroll to position [766, 0]
click at [354, 215] on link "VSH XPress RVS T-stuk (3 x press)" at bounding box center [383, 217] width 114 height 6
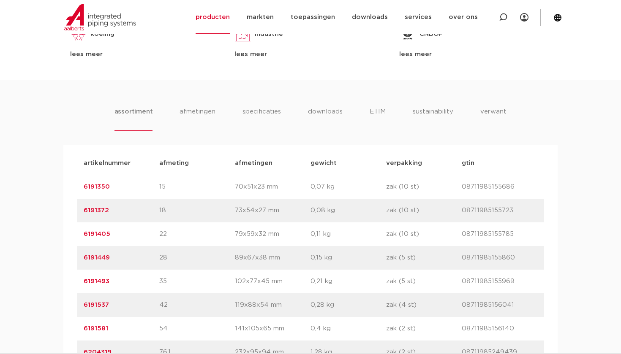
drag, startPoint x: 110, startPoint y: 209, endPoint x: 79, endPoint y: 209, distance: 31.7
click at [79, 209] on div "artikelnummer 6191372 afmeting 18 afmetingen 73x54x27 mm gewicht 0,08 kg verpak…" at bounding box center [310, 211] width 467 height 24
copy link "6191372"
drag, startPoint x: 111, startPoint y: 234, endPoint x: 76, endPoint y: 234, distance: 35.5
click at [76, 234] on div "artikelnummer afmeting afmetingen gewicht verpakking gtin artikelnummer 6191350…" at bounding box center [310, 282] width 494 height 274
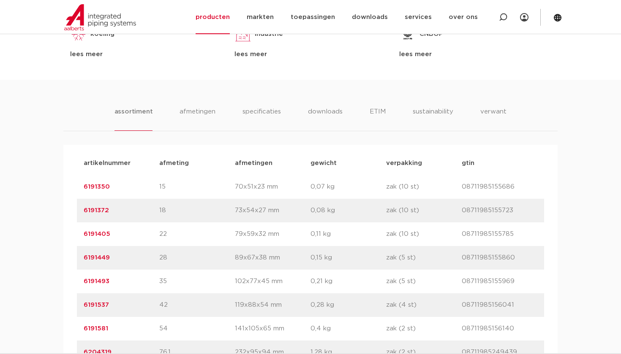
copy link "6191405"
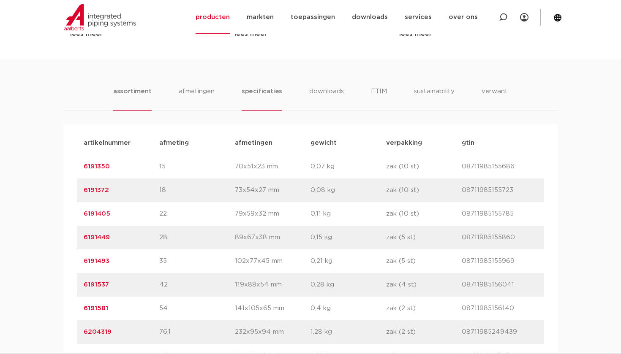
scroll to position [478, 0]
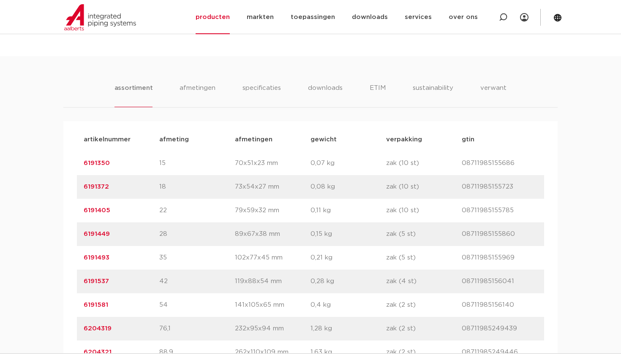
click at [109, 228] on div "artikelnummer 6191449 afmeting 28 afmetingen 89x67x38 mm gewicht 0,15 kg verpak…" at bounding box center [310, 235] width 467 height 24
drag, startPoint x: 113, startPoint y: 234, endPoint x: 71, endPoint y: 234, distance: 42.2
click at [71, 234] on div "artikelnummer afmeting afmetingen gewicht verpakking gtin artikelnummer 6191350…" at bounding box center [310, 258] width 494 height 274
copy link "6191449"
drag, startPoint x: 117, startPoint y: 261, endPoint x: 83, endPoint y: 261, distance: 33.4
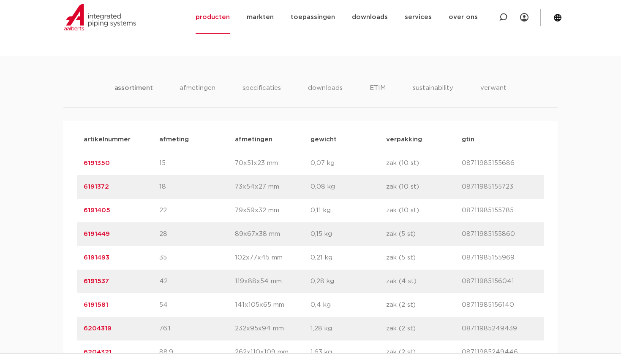
click at [83, 261] on div "artikelnummer 6191493 afmeting 35 afmetingen 102x77x45 mm gewicht 0,21 kg verpa…" at bounding box center [310, 258] width 467 height 24
copy link "6191493"
drag, startPoint x: 111, startPoint y: 282, endPoint x: 77, endPoint y: 282, distance: 33.4
click at [77, 282] on div "artikelnummer 6191537 afmeting 42 afmetingen 119x88x54 mm gewicht 0,28 kg verpa…" at bounding box center [310, 282] width 467 height 24
copy link "6191537"
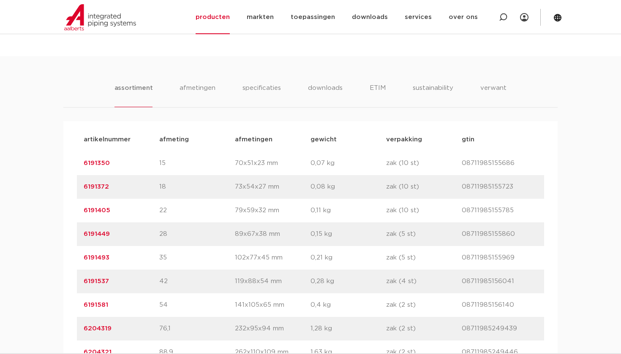
drag, startPoint x: 111, startPoint y: 304, endPoint x: 83, endPoint y: 305, distance: 27.9
click at [83, 305] on div "artikelnummer 6191581 afmeting 54 afmetingen 141x105x65 mm gewicht 0,4 kg verpa…" at bounding box center [310, 305] width 467 height 24
copy link "6191581"
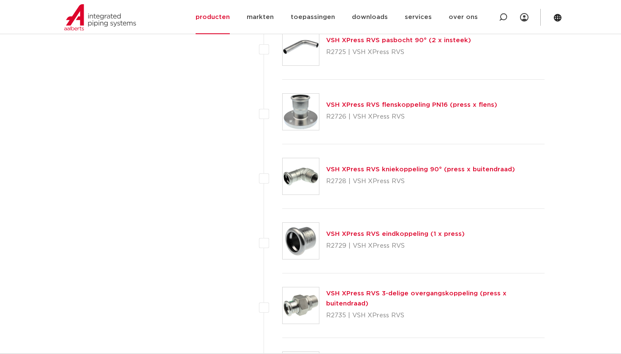
scroll to position [1525, 0]
click at [395, 169] on link "VSH XPress RVS kniekoppeling 90° (press x buitendraad)" at bounding box center [420, 169] width 189 height 6
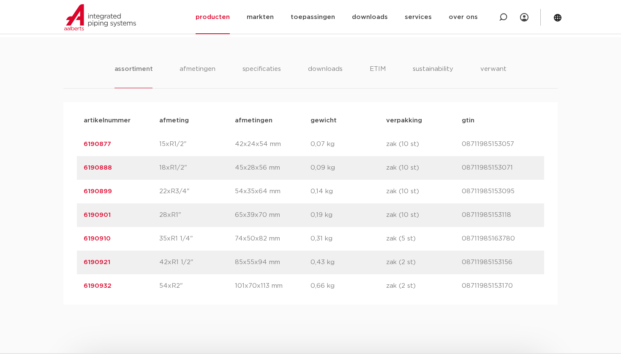
scroll to position [516, 0]
drag, startPoint x: 119, startPoint y: 142, endPoint x: 80, endPoint y: 142, distance: 39.3
click at [79, 142] on div "artikelnummer 6190877 afmeting 15xR1/2" [GEOGRAPHIC_DATA] 42x24x54 mm gewicht 0…" at bounding box center [310, 145] width 467 height 24
copy link "6190877"
drag, startPoint x: 115, startPoint y: 168, endPoint x: 78, endPoint y: 168, distance: 37.2
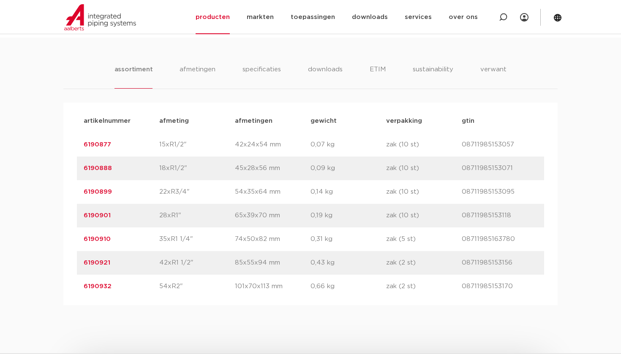
click at [78, 168] on div "artikelnummer 6190888 afmeting 18xR1/2" [GEOGRAPHIC_DATA] 45x28x56 mm gewicht 0…" at bounding box center [310, 169] width 467 height 24
copy link "6190888"
drag, startPoint x: 114, startPoint y: 191, endPoint x: 57, endPoint y: 191, distance: 56.2
click at [57, 191] on div "assortiment [GEOGRAPHIC_DATA] specificaties downloads ETIM sustainability verwa…" at bounding box center [310, 172] width 621 height 268
copy link "6190899"
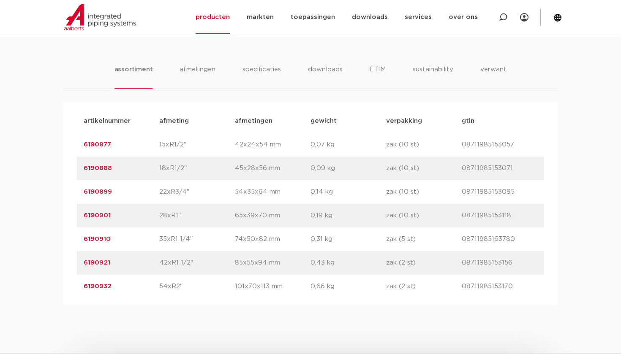
drag, startPoint x: 114, startPoint y: 215, endPoint x: 79, endPoint y: 215, distance: 35.9
click at [79, 215] on div "artikelnummer 6190901 afmeting 28xR1" [GEOGRAPHIC_DATA] 65x39x70 mm gewicht 0,1…" at bounding box center [310, 216] width 467 height 24
copy link "6190901"
drag, startPoint x: 114, startPoint y: 239, endPoint x: 79, endPoint y: 239, distance: 35.1
click at [79, 239] on div "artikelnummer 6190910 afmeting 35xR1 1/4" [GEOGRAPHIC_DATA] 74x50x82 mm gewicht…" at bounding box center [310, 240] width 467 height 24
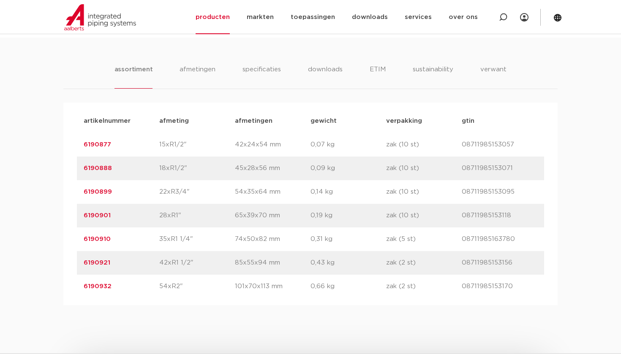
copy link "6190910"
drag, startPoint x: 112, startPoint y: 263, endPoint x: 71, endPoint y: 263, distance: 40.5
click at [71, 263] on div "artikelnummer afmeting [GEOGRAPHIC_DATA] gewicht verpakking gtin artikelnummer …" at bounding box center [310, 204] width 494 height 203
copy link "6190921"
